Goal: Information Seeking & Learning: Learn about a topic

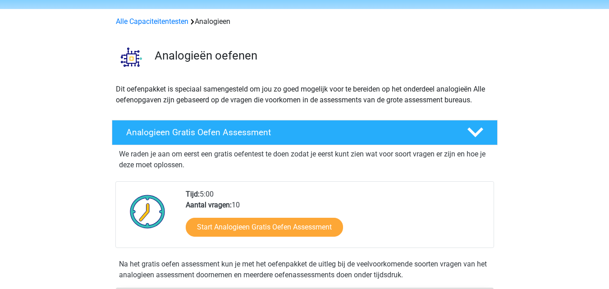
scroll to position [45, 0]
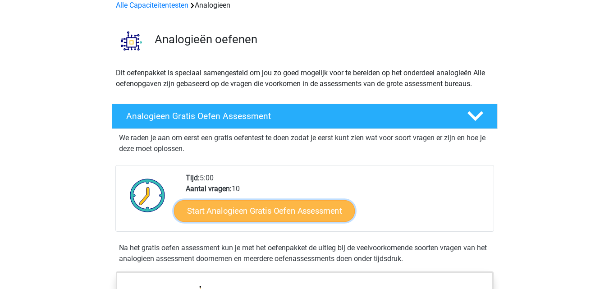
click at [260, 212] on link "Start Analogieen Gratis Oefen Assessment" at bounding box center [264, 211] width 181 height 22
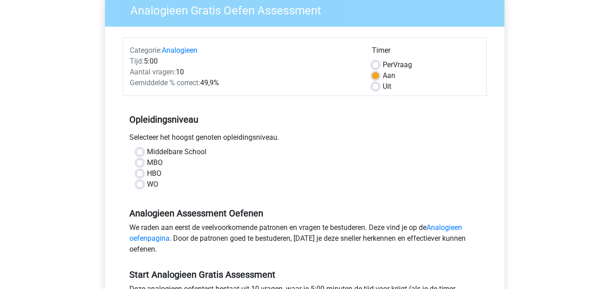
scroll to position [90, 0]
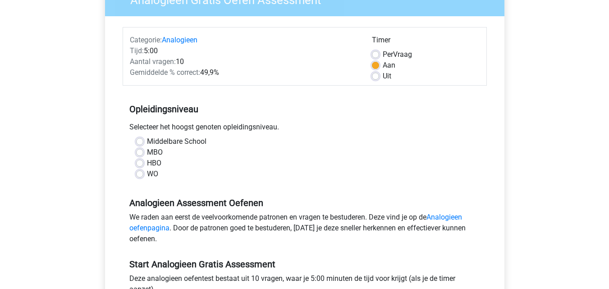
click at [147, 177] on label "WO" at bounding box center [152, 174] width 11 height 11
click at [140, 177] on input "WO" at bounding box center [139, 173] width 7 height 9
radio input "true"
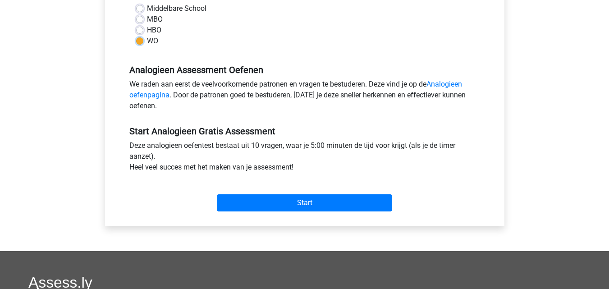
scroll to position [225, 0]
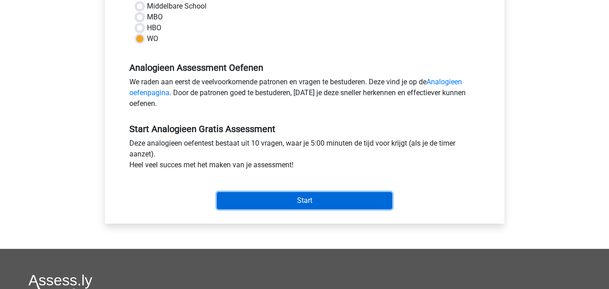
click at [291, 198] on input "Start" at bounding box center [304, 200] width 175 height 17
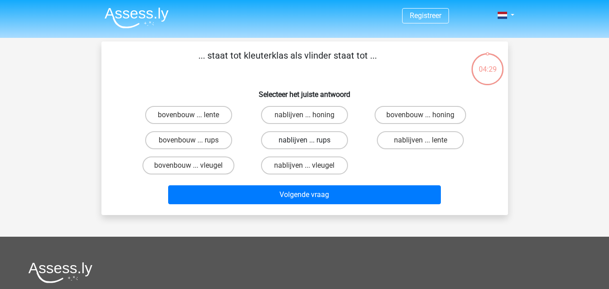
click at [322, 143] on label "nablijven ... rups" at bounding box center [304, 140] width 87 height 18
click at [310, 143] on input "nablijven ... rups" at bounding box center [307, 143] width 6 height 6
radio input "true"
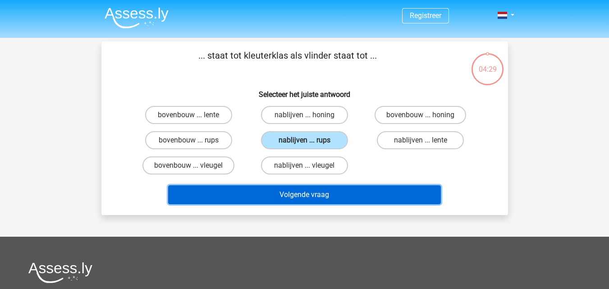
click at [340, 192] on button "Volgende vraag" at bounding box center [304, 194] width 273 height 19
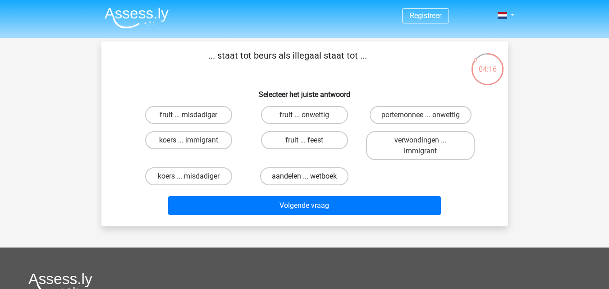
click at [299, 175] on label "aandelen ... wetboek" at bounding box center [304, 176] width 88 height 18
click at [304, 176] on input "aandelen ... wetboek" at bounding box center [307, 179] width 6 height 6
radio input "true"
click at [299, 175] on label "aandelen ... wetboek" at bounding box center [304, 176] width 88 height 18
click at [304, 176] on input "aandelen ... wetboek" at bounding box center [307, 179] width 6 height 6
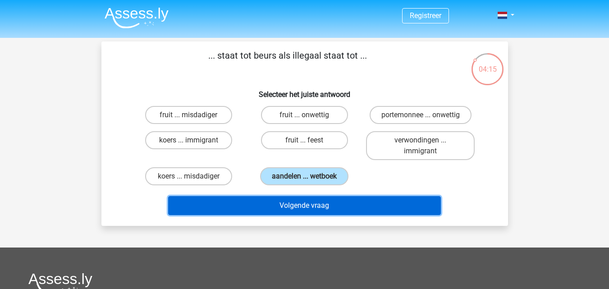
click at [307, 209] on button "Volgende vraag" at bounding box center [304, 205] width 273 height 19
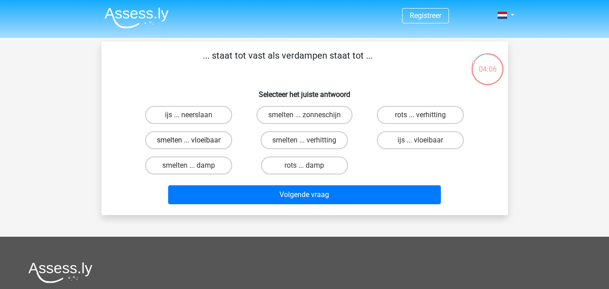
click at [199, 136] on label "smelten ... vloeibaar" at bounding box center [188, 140] width 87 height 18
click at [194, 140] on input "smelten ... vloeibaar" at bounding box center [191, 143] width 6 height 6
radio input "true"
click at [199, 136] on label "smelten ... vloeibaar" at bounding box center [188, 140] width 87 height 18
click at [194, 140] on input "smelten ... vloeibaar" at bounding box center [191, 143] width 6 height 6
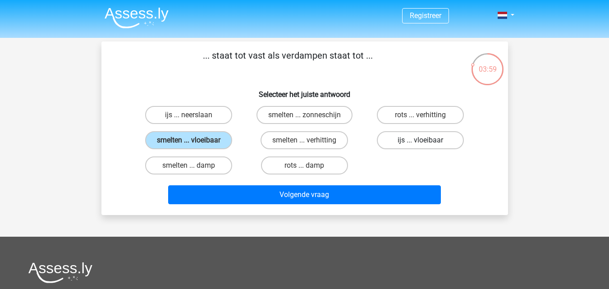
click at [417, 144] on label "ijs ... vloeibaar" at bounding box center [420, 140] width 87 height 18
click at [421, 144] on input "ijs ... vloeibaar" at bounding box center [424, 143] width 6 height 6
radio input "true"
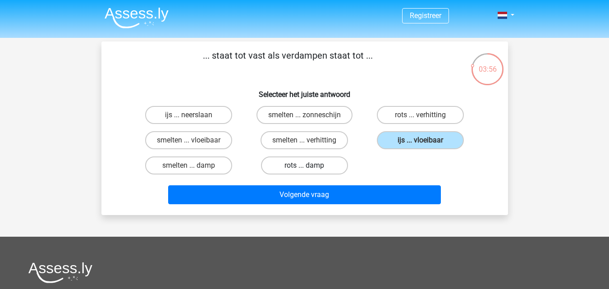
click at [312, 165] on label "rots ... damp" at bounding box center [304, 165] width 87 height 18
click at [310, 165] on input "rots ... damp" at bounding box center [307, 168] width 6 height 6
radio input "true"
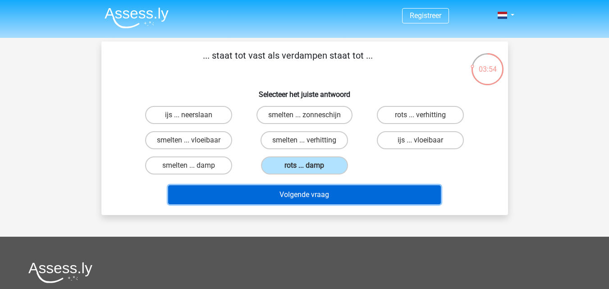
click at [306, 195] on button "Volgende vraag" at bounding box center [304, 194] width 273 height 19
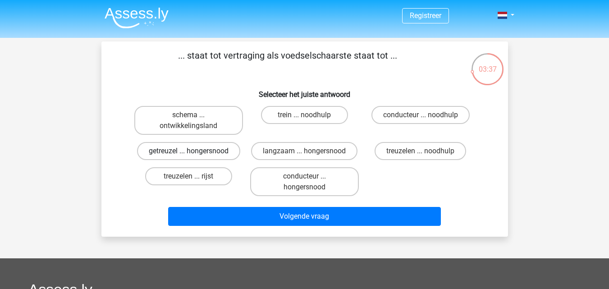
click at [199, 150] on label "getreuzel ... hongersnood" at bounding box center [188, 151] width 103 height 18
click at [194, 151] on input "getreuzel ... hongersnood" at bounding box center [191, 154] width 6 height 6
radio input "true"
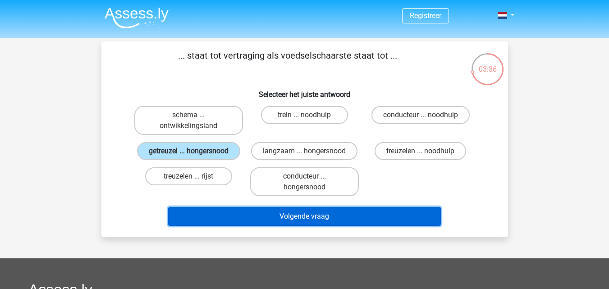
click at [273, 215] on button "Volgende vraag" at bounding box center [304, 216] width 273 height 19
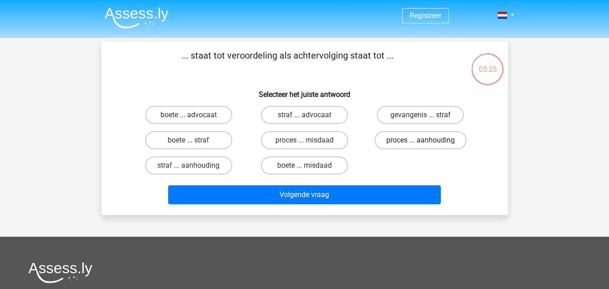
click at [405, 141] on label "proces ... aanhouding" at bounding box center [421, 140] width 92 height 18
click at [421, 141] on input "proces ... aanhouding" at bounding box center [424, 143] width 6 height 6
radio input "true"
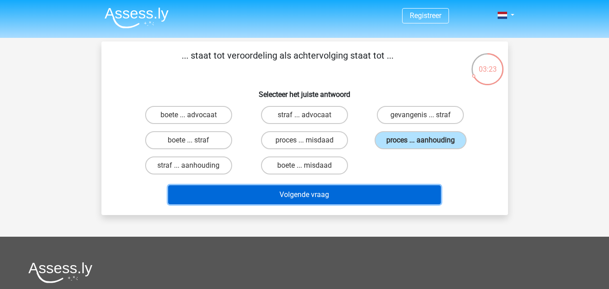
click at [329, 195] on button "Volgende vraag" at bounding box center [304, 194] width 273 height 19
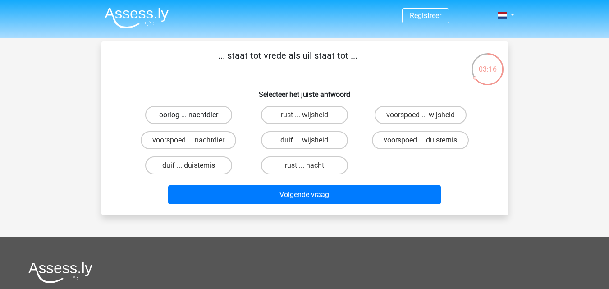
click at [195, 116] on label "oorlog ... nachtdier" at bounding box center [188, 115] width 87 height 18
click at [194, 116] on input "oorlog ... nachtdier" at bounding box center [191, 118] width 6 height 6
radio input "true"
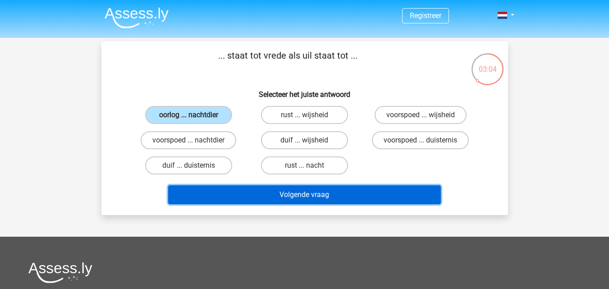
click at [301, 197] on button "Volgende vraag" at bounding box center [304, 194] width 273 height 19
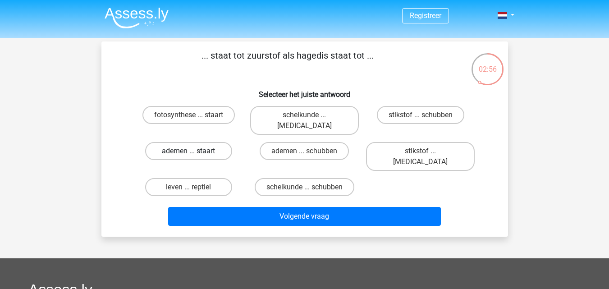
click at [199, 142] on label "ademen ... staart" at bounding box center [188, 151] width 87 height 18
click at [194, 151] on input "ademen ... staart" at bounding box center [191, 154] width 6 height 6
radio input "true"
click at [199, 142] on label "ademen ... staart" at bounding box center [188, 151] width 87 height 18
click at [194, 151] on input "ademen ... staart" at bounding box center [191, 154] width 6 height 6
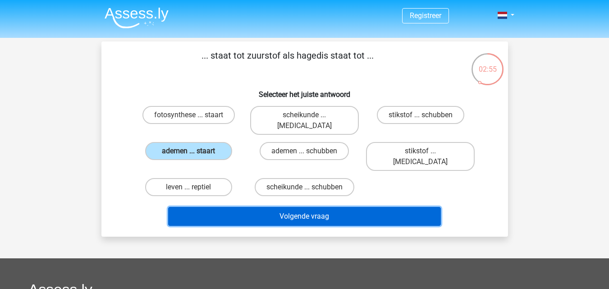
click at [281, 207] on button "Volgende vraag" at bounding box center [304, 216] width 273 height 19
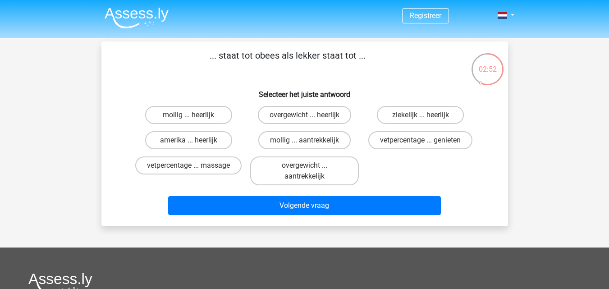
click at [201, 74] on p "... staat tot obees als lekker staat tot ..." at bounding box center [288, 62] width 344 height 27
click at [201, 115] on label "mollig ... heerlijk" at bounding box center [188, 115] width 87 height 18
click at [194, 115] on input "mollig ... heerlijk" at bounding box center [191, 118] width 6 height 6
radio input "true"
click at [333, 117] on label "overgewicht ... heerlijk" at bounding box center [304, 115] width 93 height 18
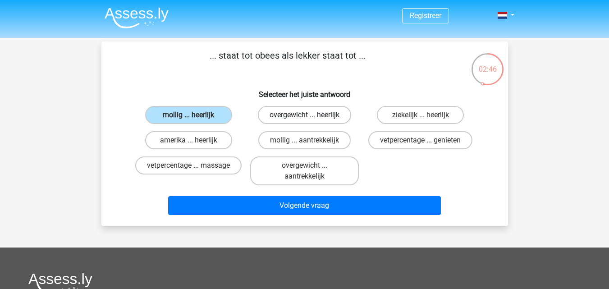
click at [310, 117] on input "overgewicht ... heerlijk" at bounding box center [307, 118] width 6 height 6
radio input "true"
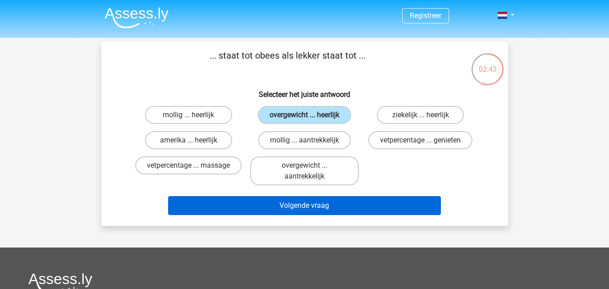
click at [297, 204] on button "Volgende vraag" at bounding box center [304, 205] width 273 height 19
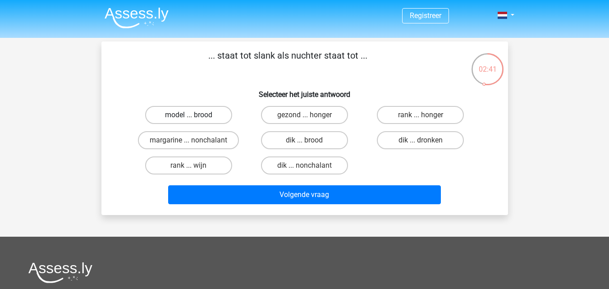
click at [203, 122] on label "model ... brood" at bounding box center [188, 115] width 87 height 18
click at [194, 121] on input "model ... brood" at bounding box center [191, 118] width 6 height 6
radio input "true"
click at [200, 145] on label "margarine ... nonchalant" at bounding box center [188, 140] width 101 height 18
click at [194, 145] on input "margarine ... nonchalant" at bounding box center [191, 143] width 6 height 6
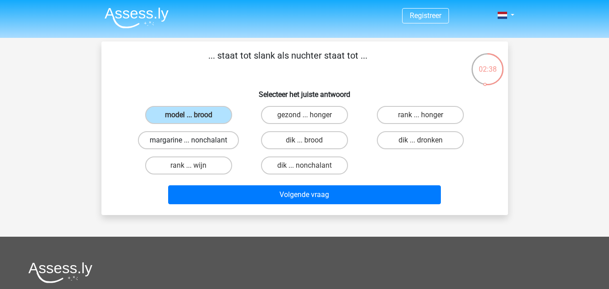
radio input "true"
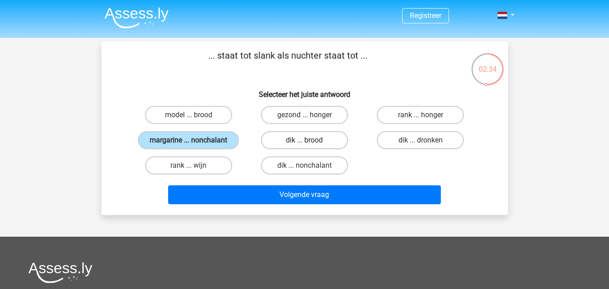
click at [282, 144] on label "dik ... brood" at bounding box center [304, 140] width 87 height 18
click at [304, 144] on input "dik ... brood" at bounding box center [307, 143] width 6 height 6
radio input "true"
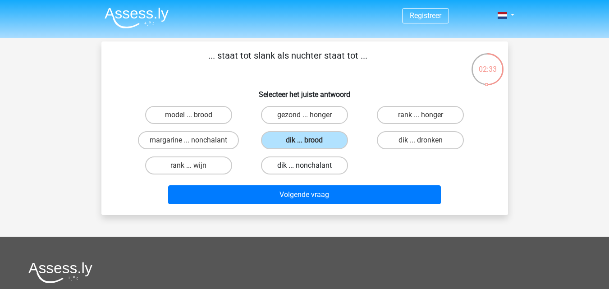
click at [290, 163] on label "dik ... nonchalant" at bounding box center [304, 165] width 87 height 18
click at [304, 165] on input "dik ... nonchalant" at bounding box center [307, 168] width 6 height 6
radio input "true"
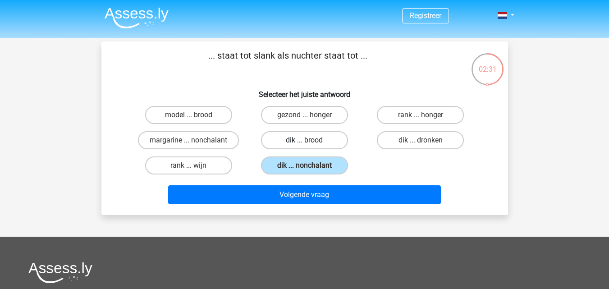
click at [293, 143] on label "dik ... brood" at bounding box center [304, 140] width 87 height 18
click at [304, 143] on input "dik ... brood" at bounding box center [307, 143] width 6 height 6
radio input "true"
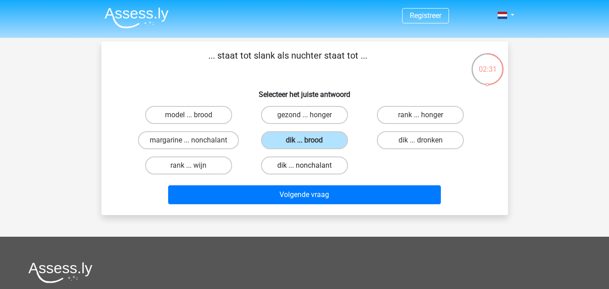
click at [298, 168] on label "dik ... nonchalant" at bounding box center [304, 165] width 87 height 18
click at [304, 168] on input "dik ... nonchalant" at bounding box center [307, 168] width 6 height 6
radio input "true"
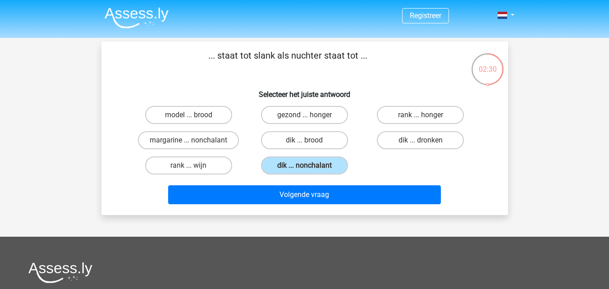
click at [295, 153] on div "dik ... nonchalant" at bounding box center [305, 165] width 116 height 25
click at [417, 142] on label "dik ... dronken" at bounding box center [420, 140] width 87 height 18
click at [421, 142] on input "dik ... dronken" at bounding box center [424, 143] width 6 height 6
radio input "true"
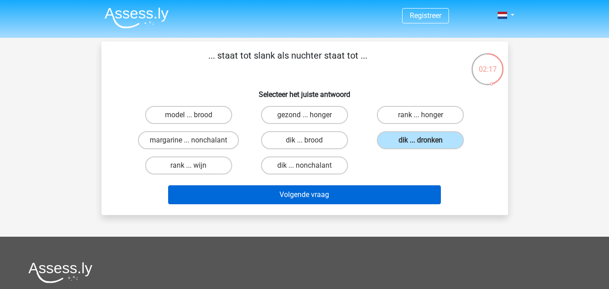
click at [336, 195] on button "Volgende vraag" at bounding box center [304, 194] width 273 height 19
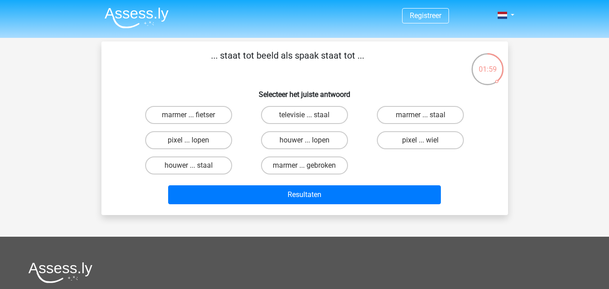
click at [311, 151] on div "houwer ... lopen" at bounding box center [305, 140] width 116 height 25
click at [312, 145] on label "houwer ... lopen" at bounding box center [304, 140] width 87 height 18
click at [310, 145] on input "houwer ... lopen" at bounding box center [307, 143] width 6 height 6
radio input "true"
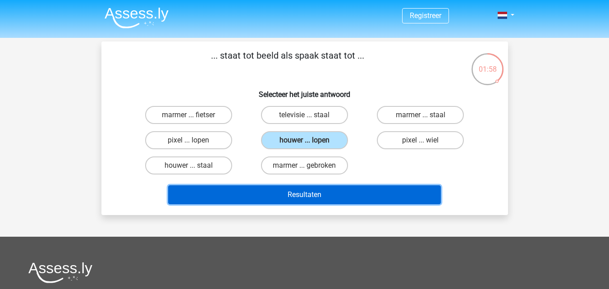
click at [309, 196] on button "Resultaten" at bounding box center [304, 194] width 273 height 19
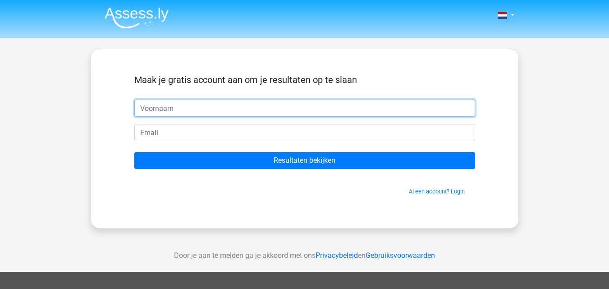
click at [212, 107] on input "text" at bounding box center [304, 108] width 341 height 17
drag, startPoint x: 129, startPoint y: 115, endPoint x: 124, endPoint y: 115, distance: 5.9
click at [124, 115] on div "Maak je gratis account aan om je resultaten op te slaan L Resultaten bekijken A…" at bounding box center [305, 139] width 384 height 136
type input "X"
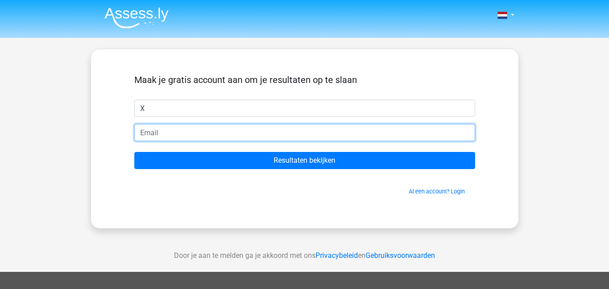
click at [177, 134] on input "email" at bounding box center [304, 132] width 341 height 17
paste input "[EMAIL_ADDRESS][DOMAIN_NAME]"
type input "[EMAIL_ADDRESS][DOMAIN_NAME]"
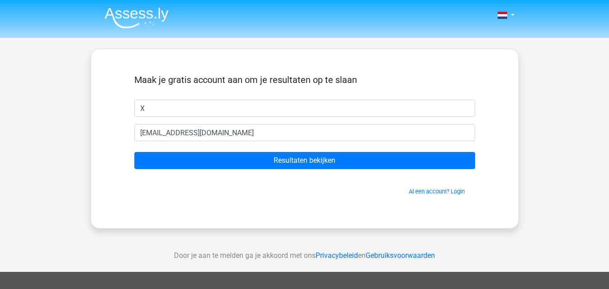
click at [107, 134] on div "Maak je gratis account aan om je resultaten op te slaan X citej93023@gamegta.co…" at bounding box center [305, 139] width 428 height 180
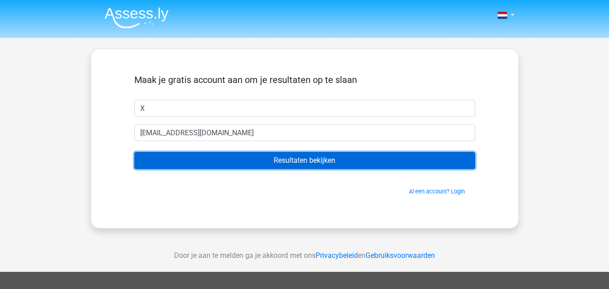
click at [222, 158] on input "Resultaten bekijken" at bounding box center [304, 160] width 341 height 17
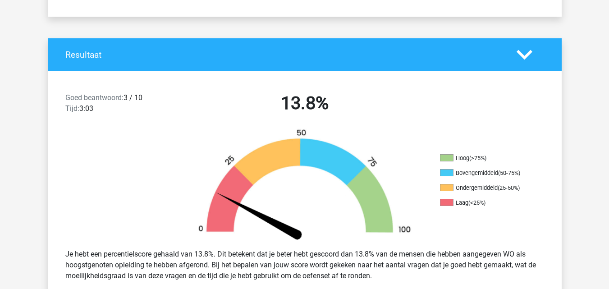
scroll to position [180, 0]
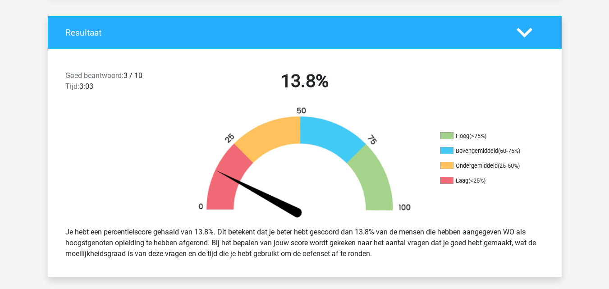
click at [177, 80] on div "Goed beantwoord: 3 / 10 Tijd: 3:03" at bounding box center [120, 82] width 123 height 25
click at [187, 97] on div "Goed beantwoord: 3 / 10 Tijd: 3:03 13.8%" at bounding box center [305, 83] width 514 height 47
